Goal: Task Accomplishment & Management: Use online tool/utility

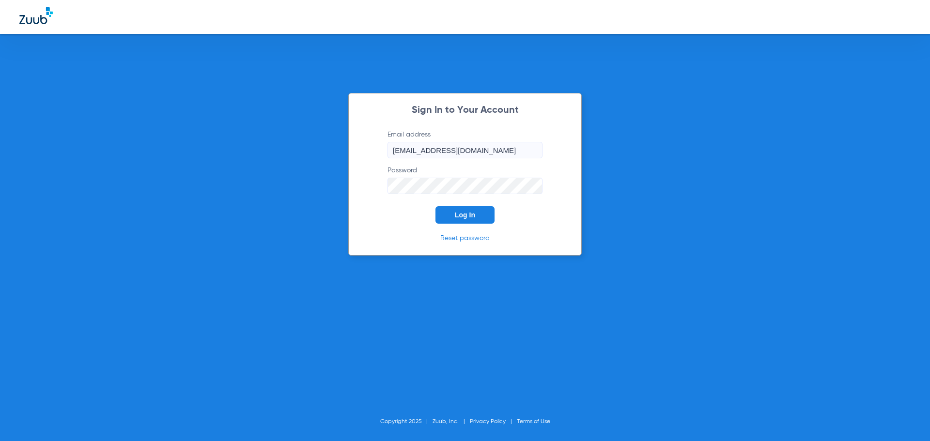
click at [467, 220] on button "Log In" at bounding box center [465, 214] width 59 height 17
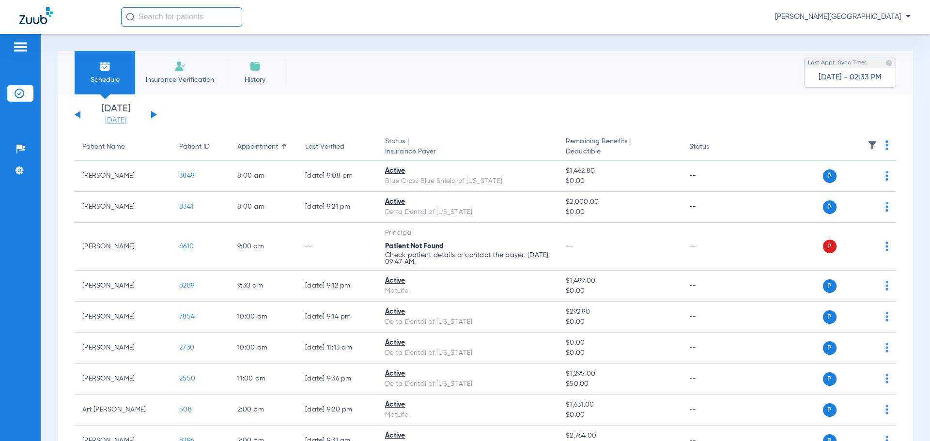
click at [119, 124] on link "[DATE]" at bounding box center [116, 121] width 58 height 10
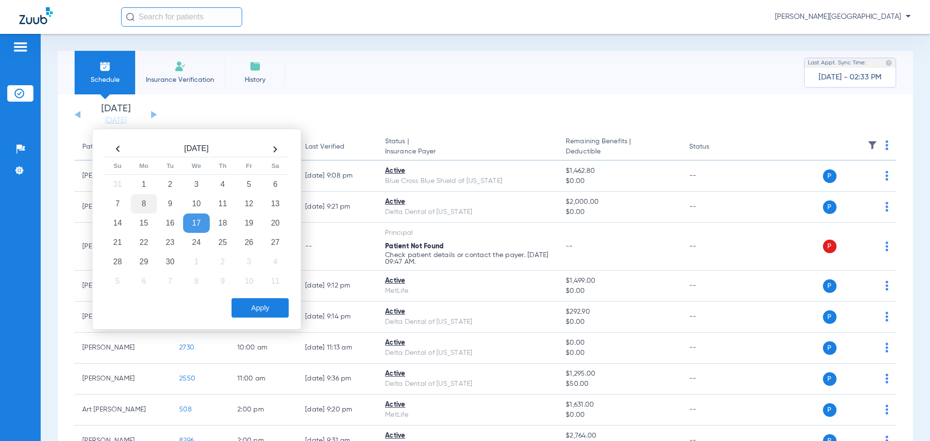
drag, startPoint x: 142, startPoint y: 202, endPoint x: 143, endPoint y: 208, distance: 6.4
click at [142, 202] on td "8" at bounding box center [144, 203] width 26 height 19
click at [258, 302] on button "Apply" at bounding box center [260, 307] width 57 height 19
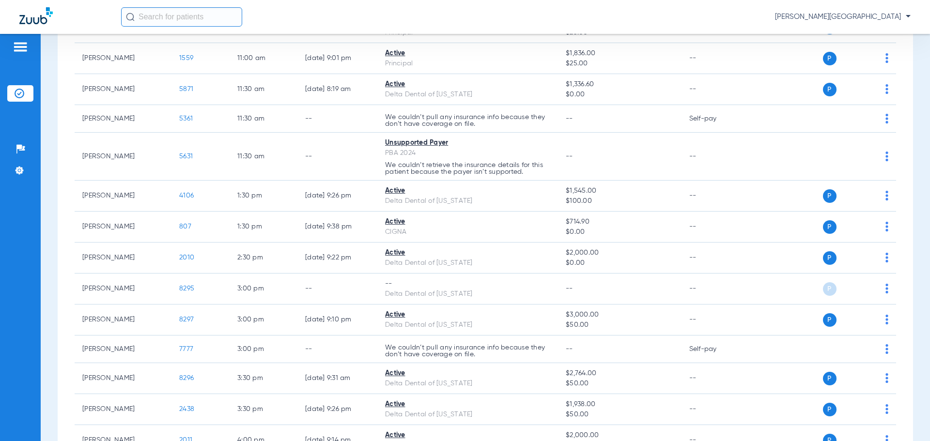
scroll to position [419, 0]
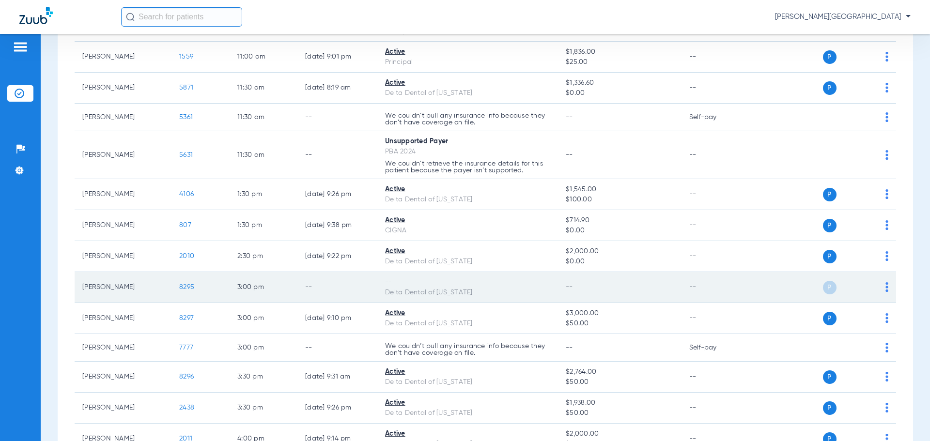
click at [192, 287] on span "8295" at bounding box center [186, 287] width 15 height 7
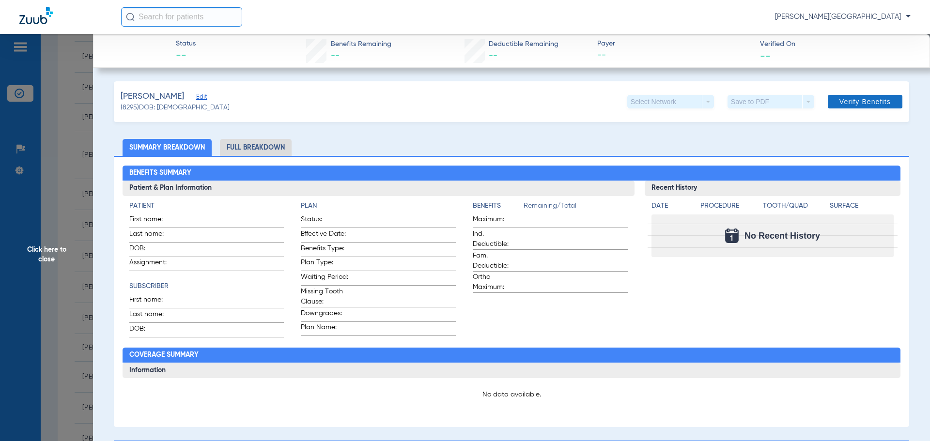
click at [855, 98] on span "Verify Benefits" at bounding box center [865, 102] width 51 height 8
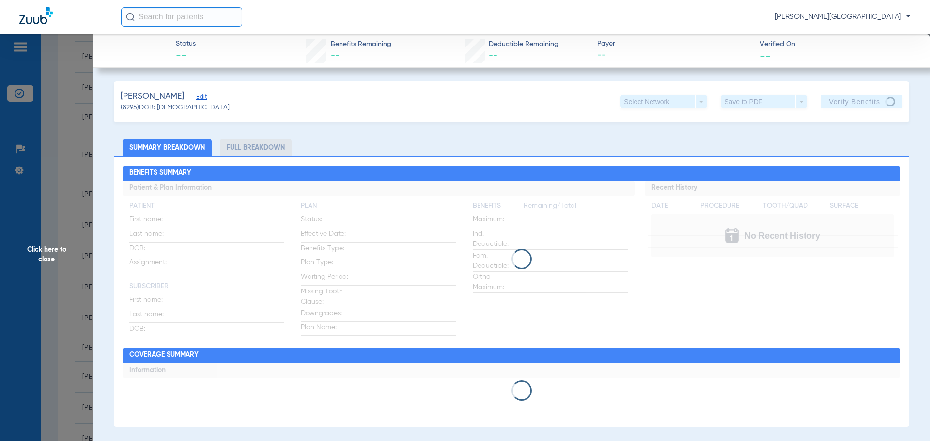
click at [43, 249] on span "Click here to close" at bounding box center [46, 254] width 93 height 441
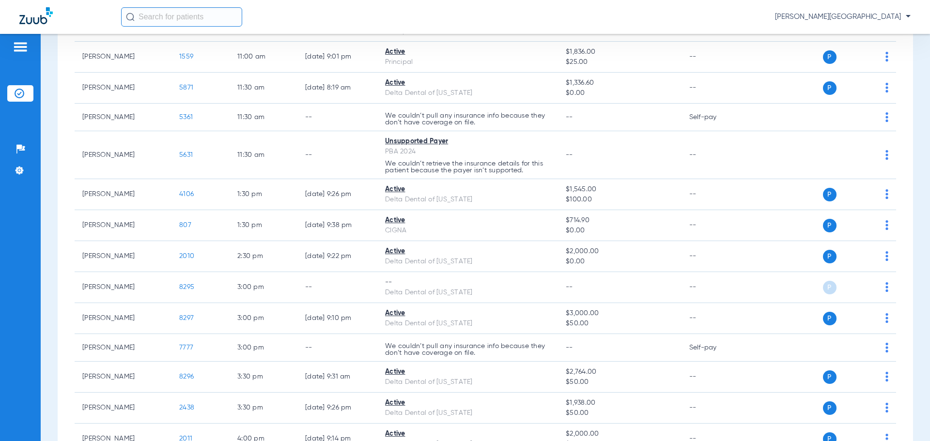
click at [148, 16] on input "text" at bounding box center [181, 16] width 121 height 19
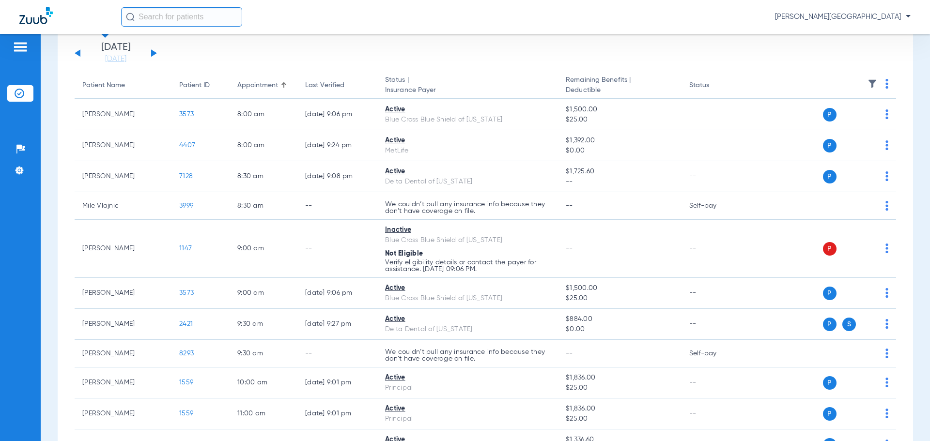
scroll to position [0, 0]
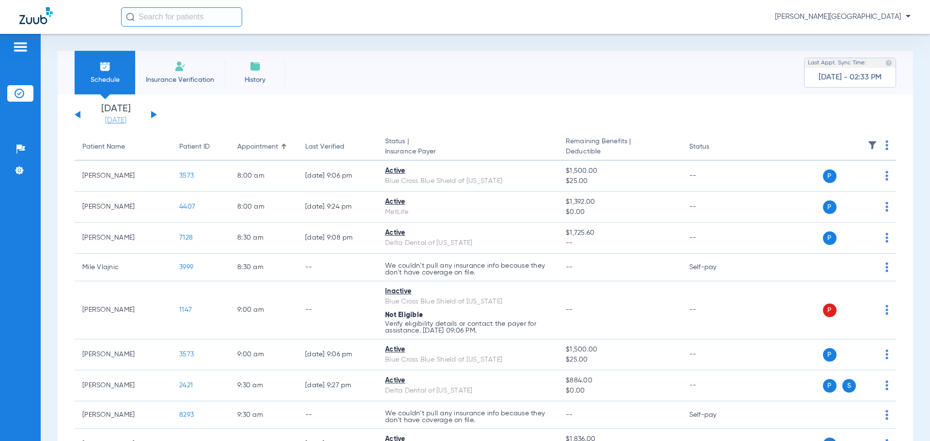
click at [105, 118] on link "[DATE]" at bounding box center [116, 121] width 58 height 10
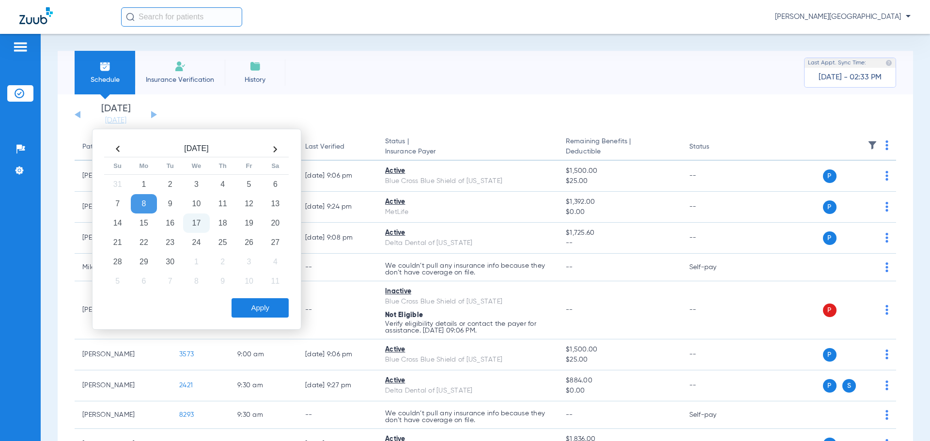
click at [202, 222] on td "17" at bounding box center [196, 223] width 26 height 19
drag, startPoint x: 267, startPoint y: 312, endPoint x: 265, endPoint y: 268, distance: 43.7
click at [267, 311] on button "Apply" at bounding box center [260, 307] width 57 height 19
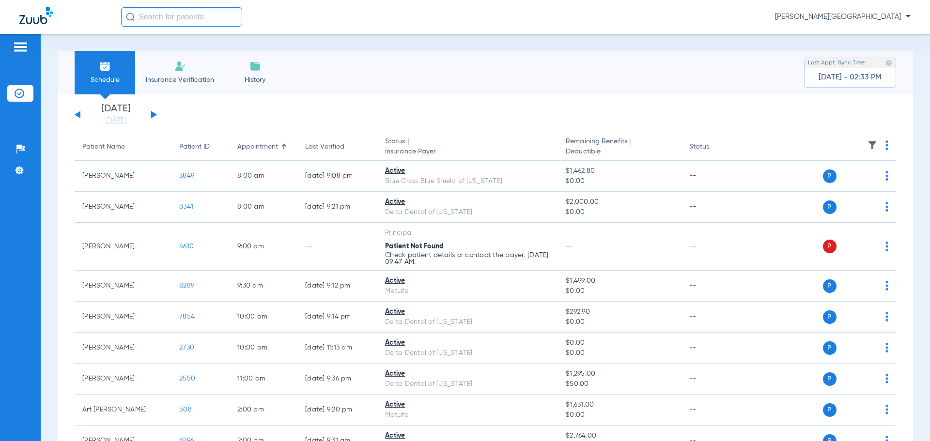
click at [160, 20] on input "text" at bounding box center [181, 16] width 121 height 19
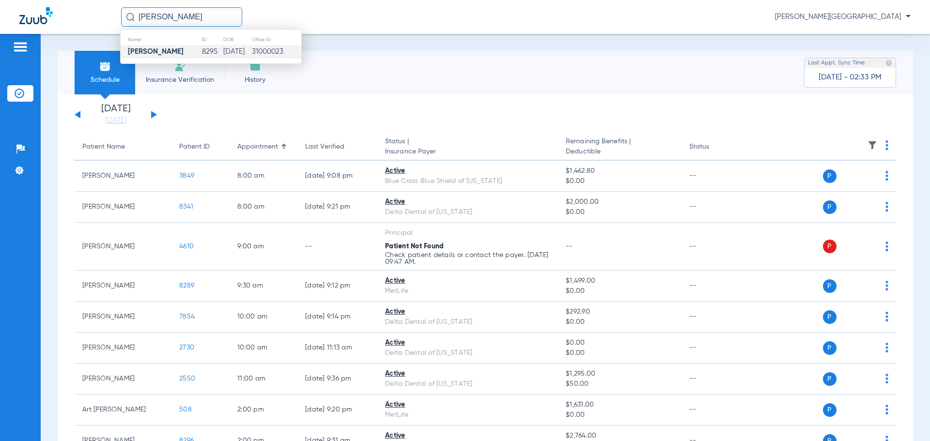
type input "[PERSON_NAME]"
click at [160, 51] on strong "[PERSON_NAME]" at bounding box center [156, 51] width 56 height 7
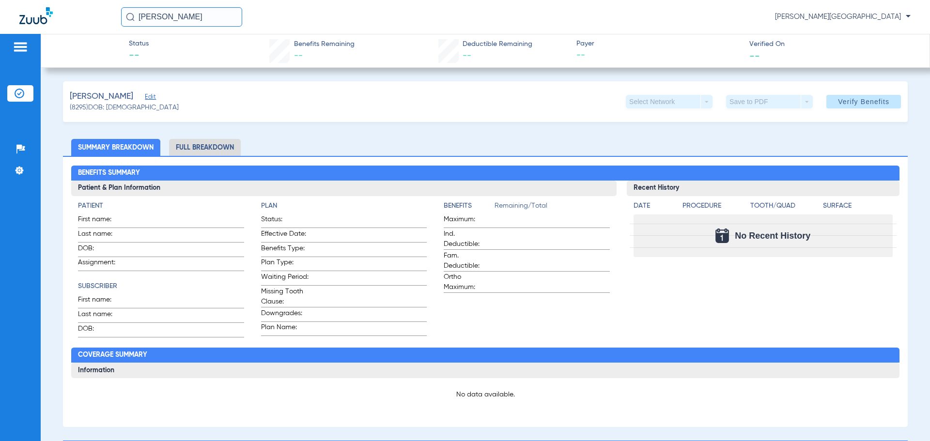
click at [219, 148] on li "Full Breakdown" at bounding box center [205, 147] width 72 height 17
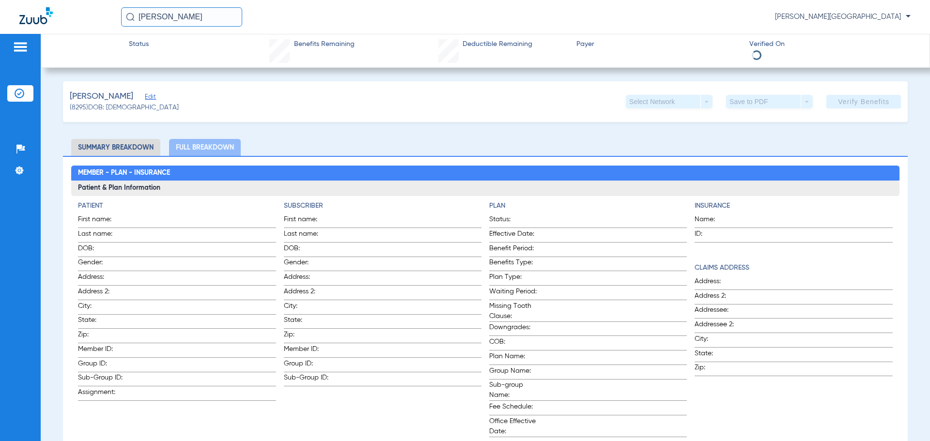
click at [23, 48] on img at bounding box center [21, 47] width 16 height 12
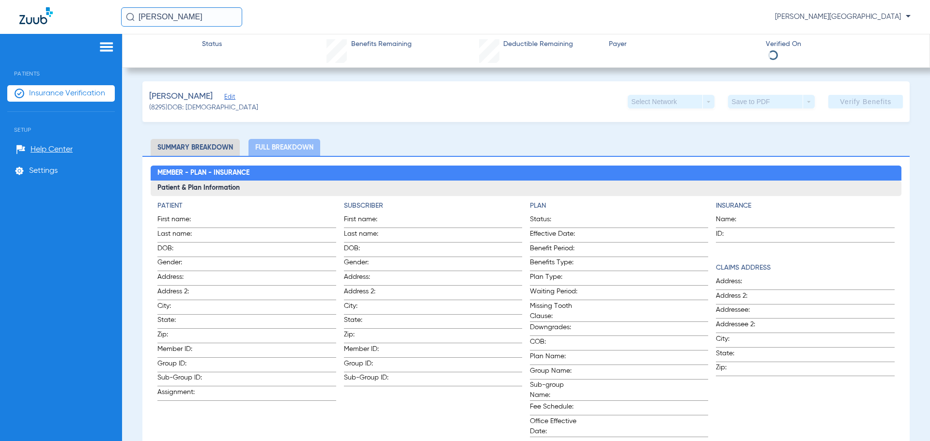
click at [104, 50] on img at bounding box center [107, 47] width 16 height 12
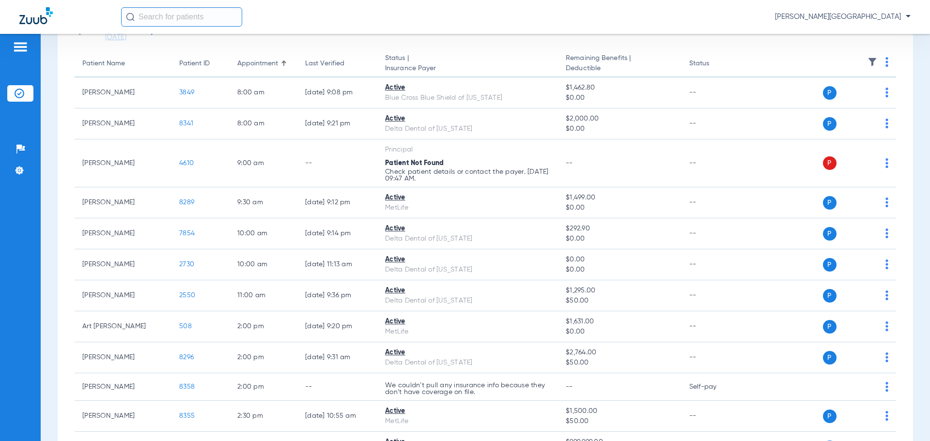
scroll to position [90, 0]
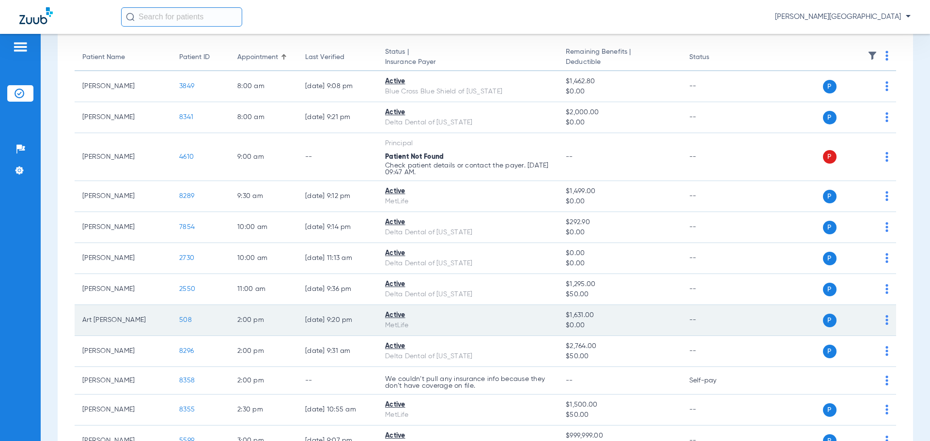
click at [183, 320] on span "508" at bounding box center [185, 320] width 13 height 7
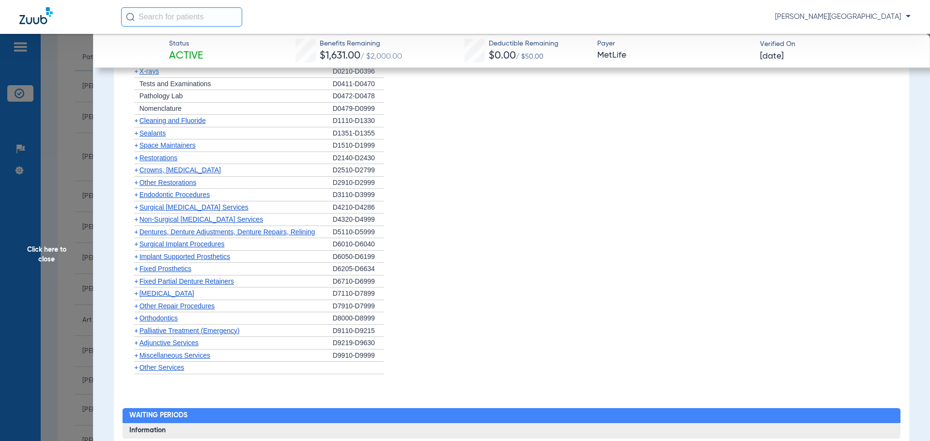
scroll to position [1181, 0]
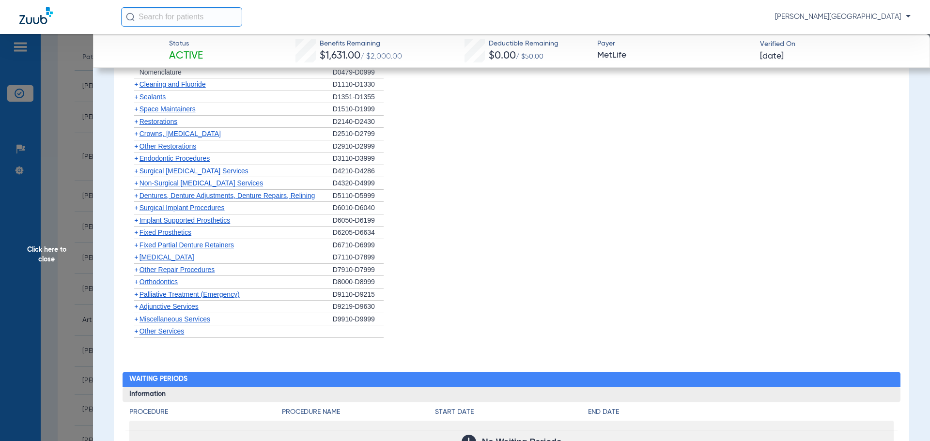
click at [138, 283] on span "+" at bounding box center [136, 282] width 4 height 8
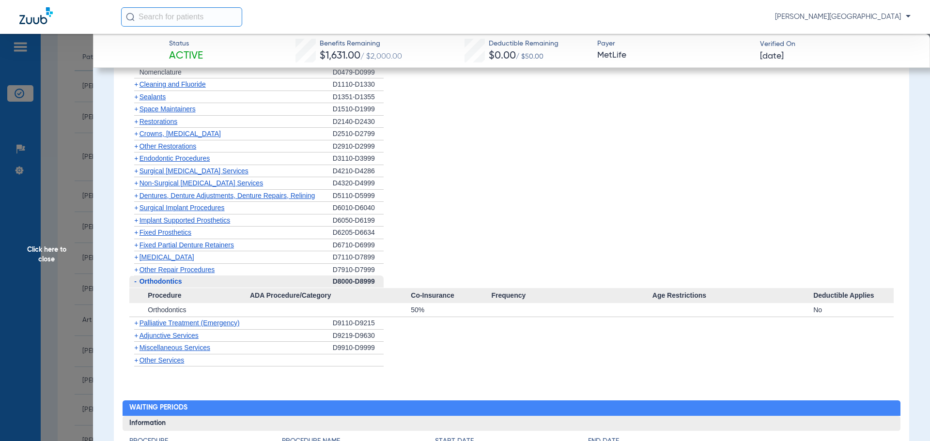
click at [155, 361] on span "Other Services" at bounding box center [162, 361] width 45 height 8
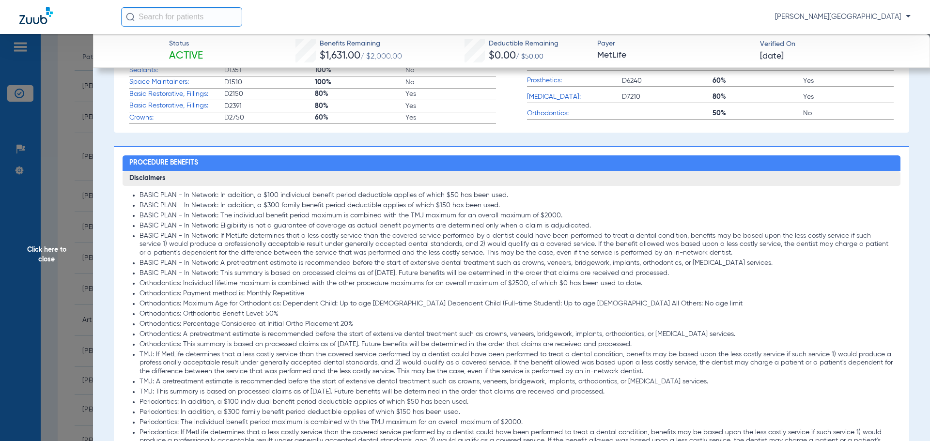
scroll to position [393, 0]
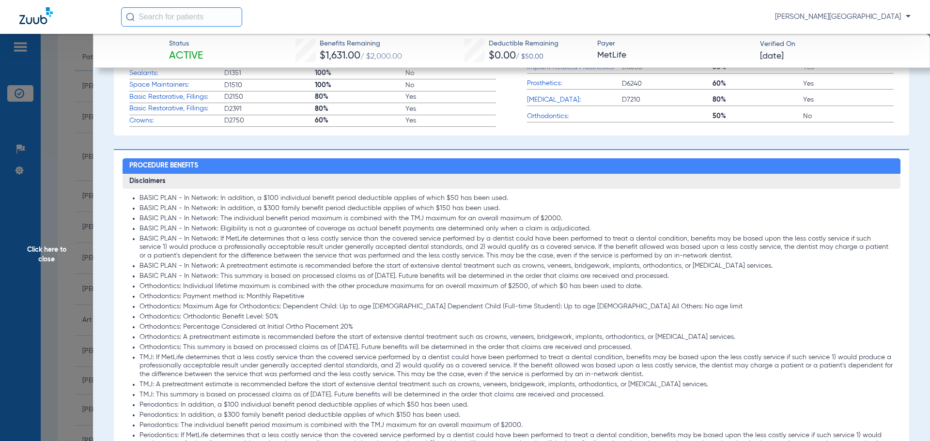
click at [44, 250] on span "Click here to close" at bounding box center [46, 254] width 93 height 441
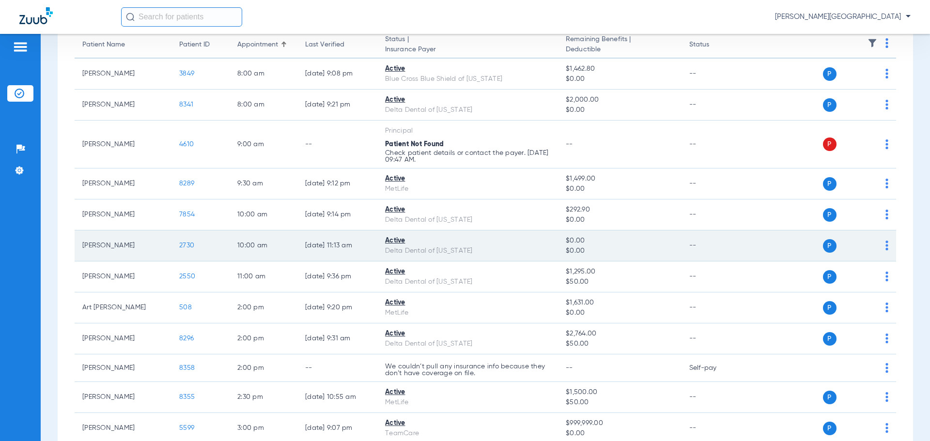
scroll to position [103, 0]
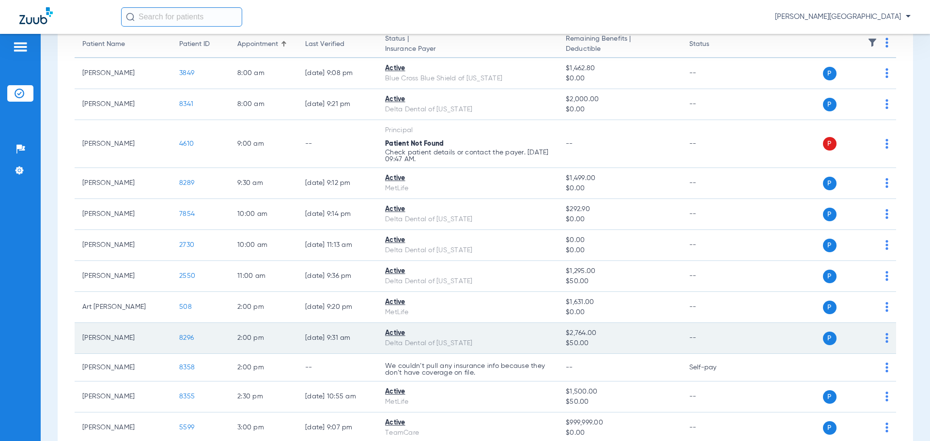
click at [184, 337] on span "8296" at bounding box center [186, 338] width 15 height 7
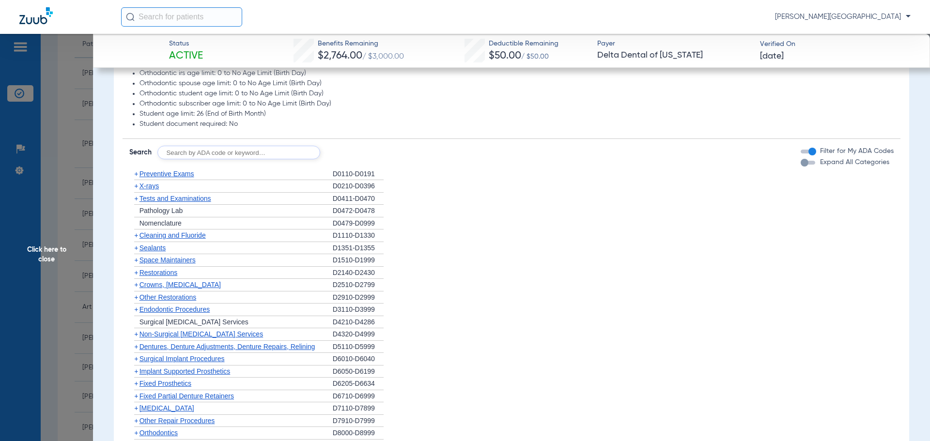
scroll to position [551, 0]
click at [155, 245] on span "Sealants" at bounding box center [153, 246] width 26 height 8
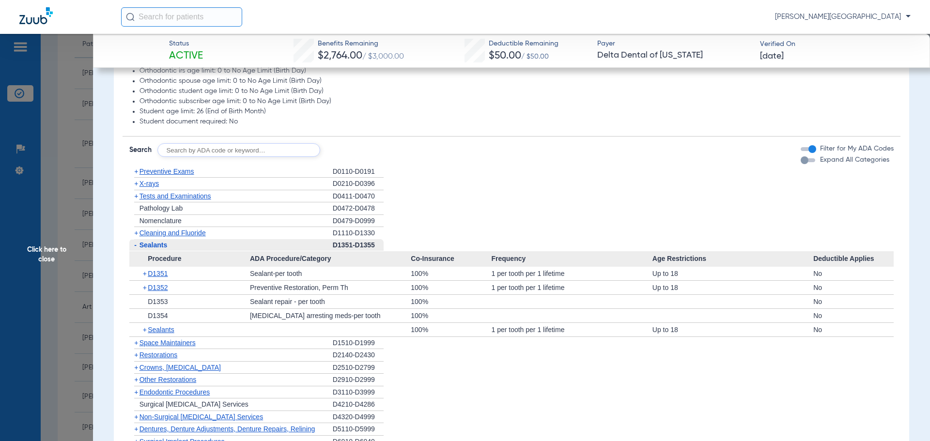
click at [56, 218] on span "Click here to close" at bounding box center [46, 254] width 93 height 441
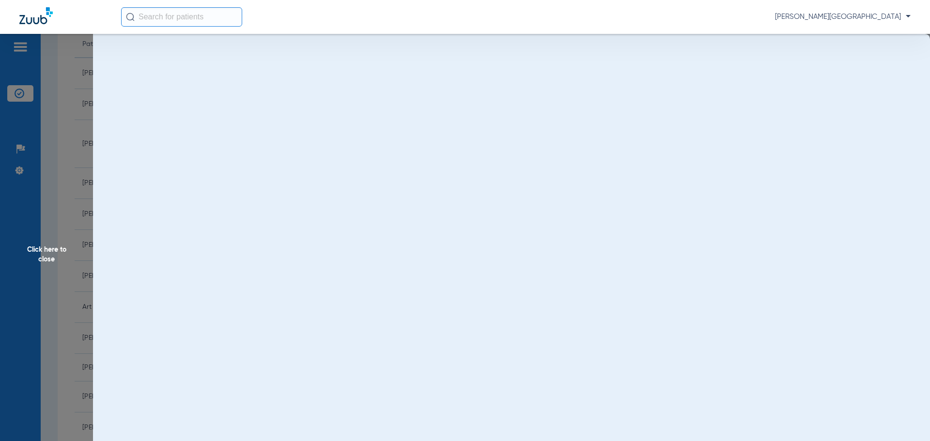
scroll to position [0, 0]
